Goal: Information Seeking & Learning: Learn about a topic

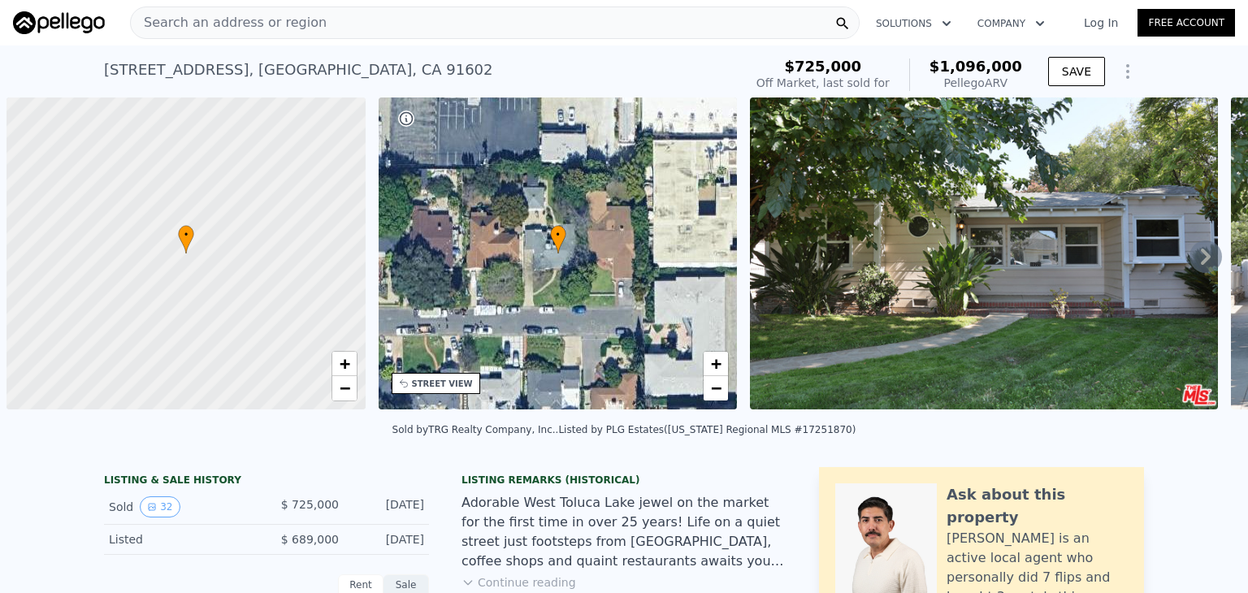
scroll to position [0, 7]
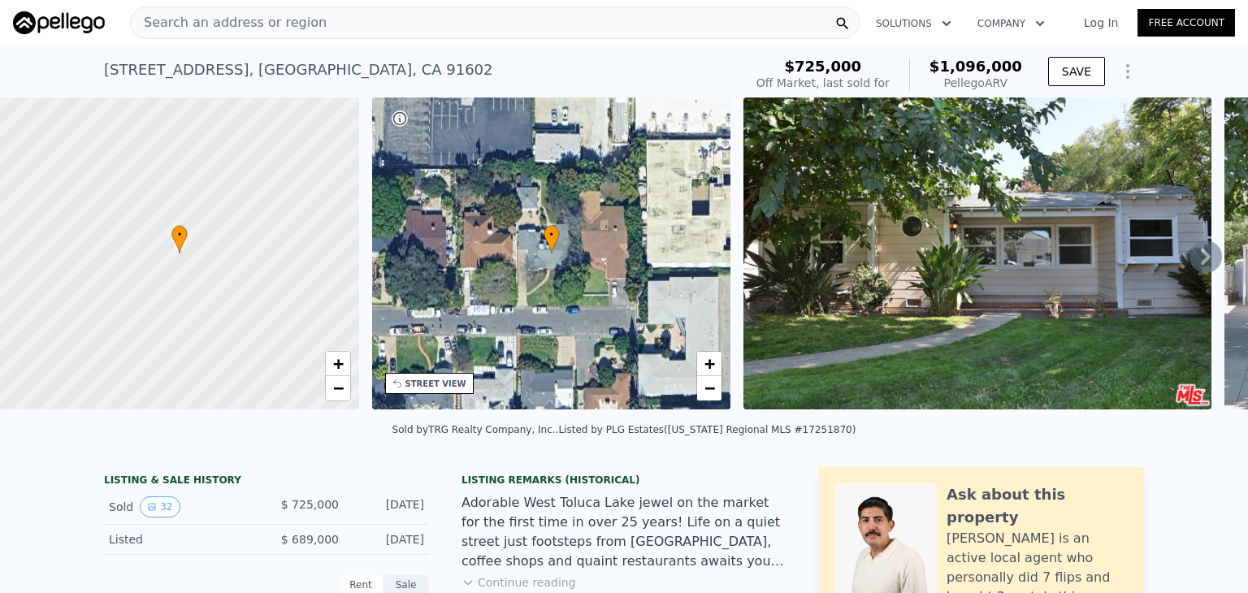
click at [326, 21] on div "Search an address or region" at bounding box center [495, 23] width 730 height 33
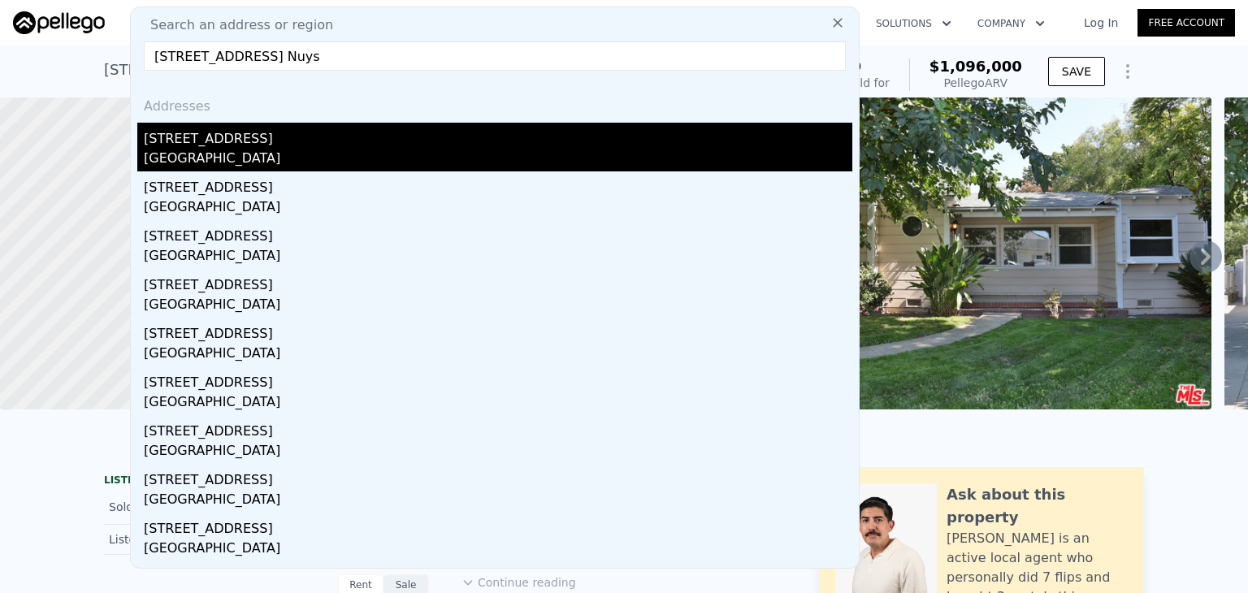
type input "[STREET_ADDRESS] Nuys"
click at [384, 152] on div "[GEOGRAPHIC_DATA]" at bounding box center [498, 160] width 709 height 23
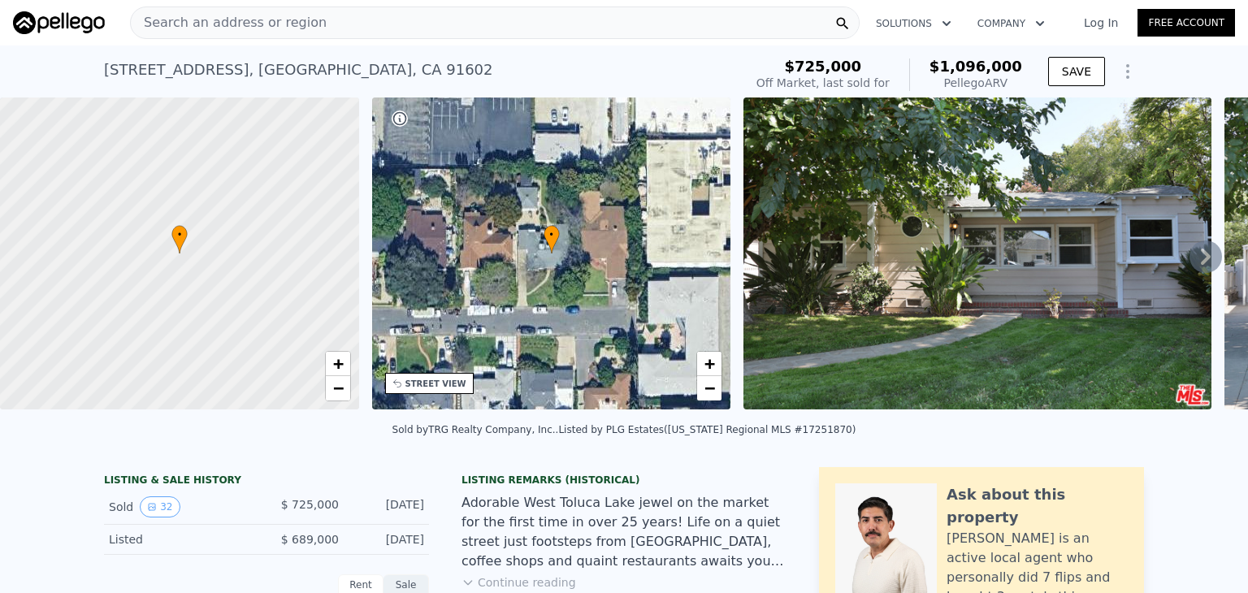
type input "3"
type input "4"
type input "3"
type input "1206"
type input "2050"
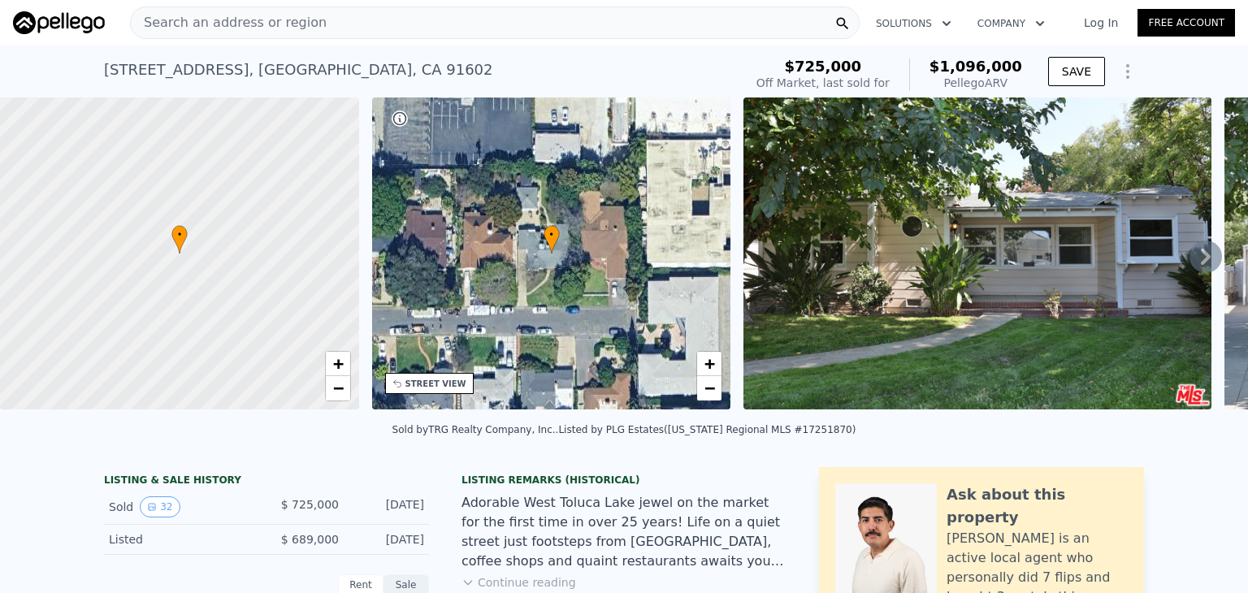
type input "5917"
type input "9422"
type input "$ 1,171,000"
type input "$ 265,030"
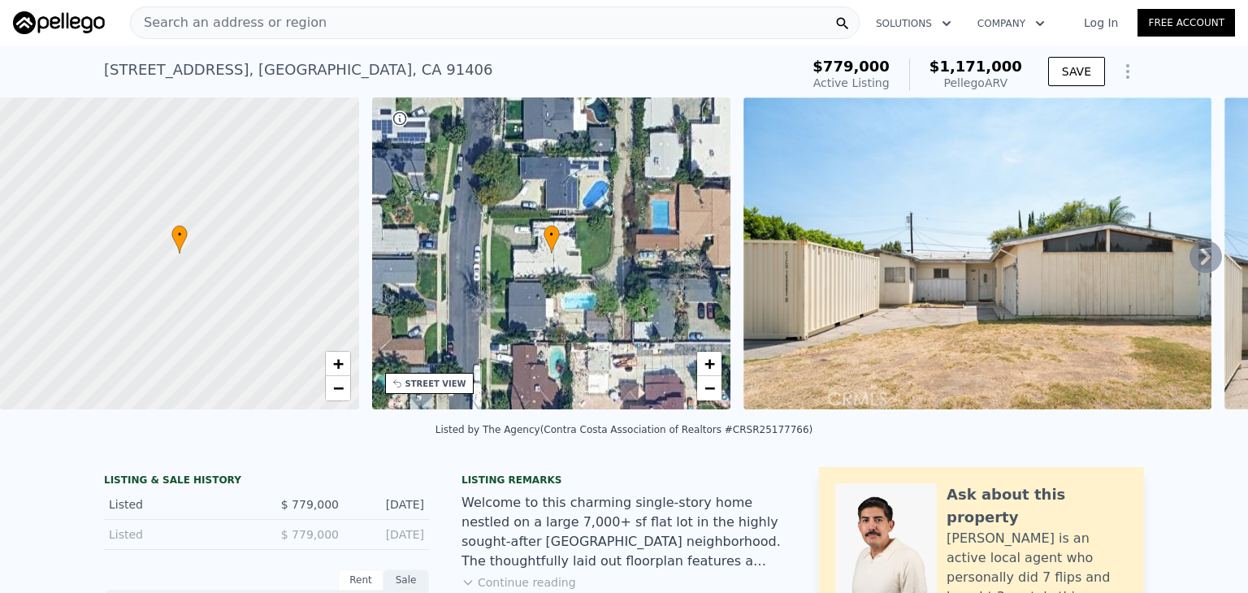
click at [260, 22] on span "Search an address or region" at bounding box center [229, 23] width 196 height 20
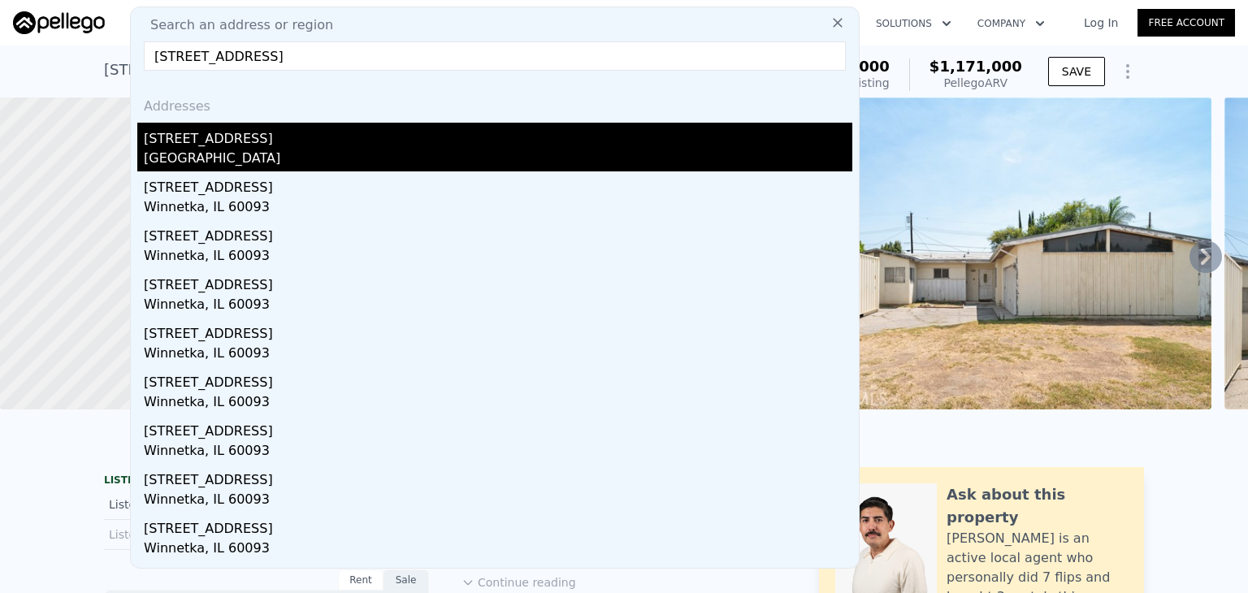
type input "[STREET_ADDRESS]"
click at [286, 141] on div "[STREET_ADDRESS]" at bounding box center [498, 136] width 709 height 26
